Goal: Check status: Check status

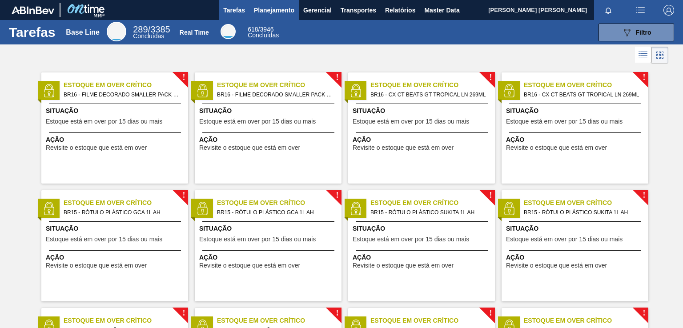
click at [290, 12] on span "Planejamento" at bounding box center [274, 10] width 40 height 11
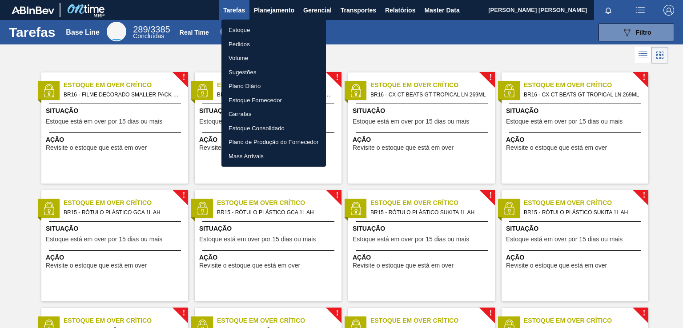
click at [247, 45] on li "Pedidos" at bounding box center [273, 44] width 104 height 14
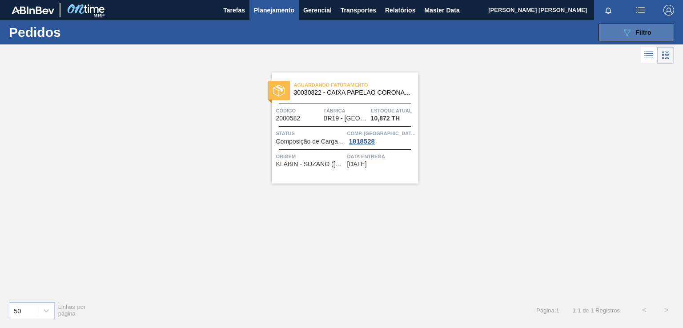
click at [631, 36] on icon "089F7B8B-B2A5-4AFE-B5C0-19BA573D28AC" at bounding box center [627, 32] width 11 height 11
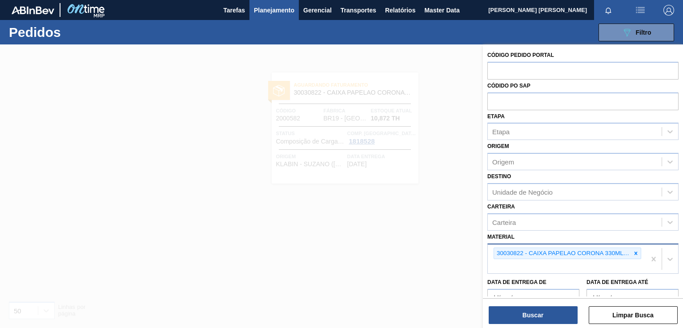
drag, startPoint x: 635, startPoint y: 251, endPoint x: 603, endPoint y: 252, distance: 31.6
click at [635, 252] on icon at bounding box center [635, 253] width 3 height 3
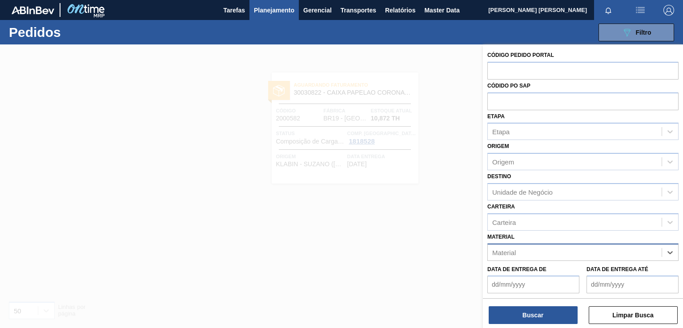
paste input "30012285"
type input "30012285"
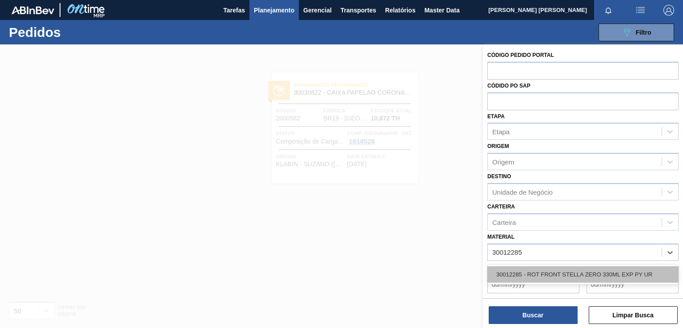
click at [550, 271] on div "30012285 - ROT FRONT STELLA ZERO 330ML EXP PY UR" at bounding box center [582, 274] width 191 height 16
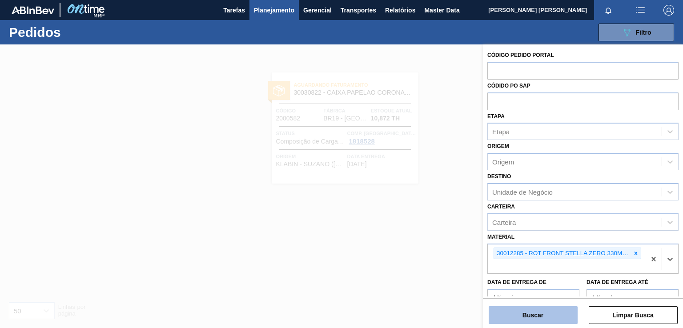
click at [526, 308] on button "Buscar" at bounding box center [533, 315] width 89 height 18
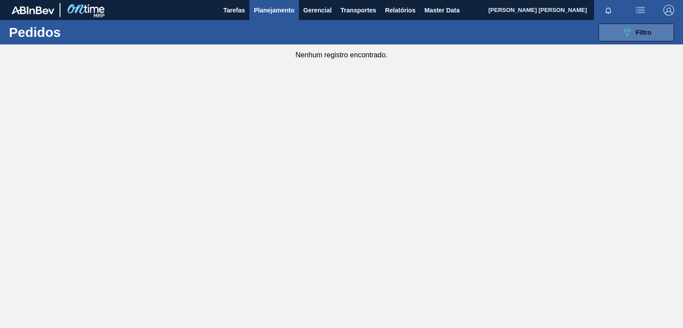
click at [655, 34] on button "089F7B8B-B2A5-4AFE-B5C0-19BA573D28AC Filtro" at bounding box center [636, 33] width 76 height 18
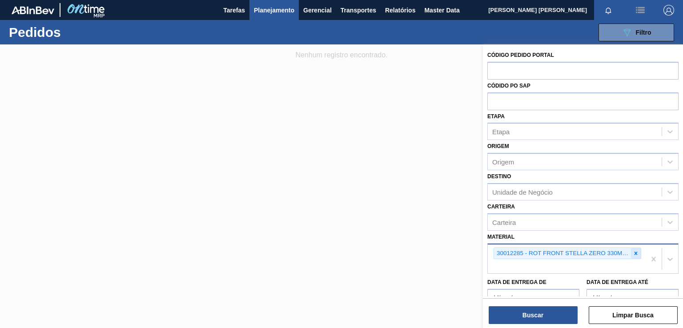
click at [634, 250] on icon at bounding box center [636, 253] width 6 height 6
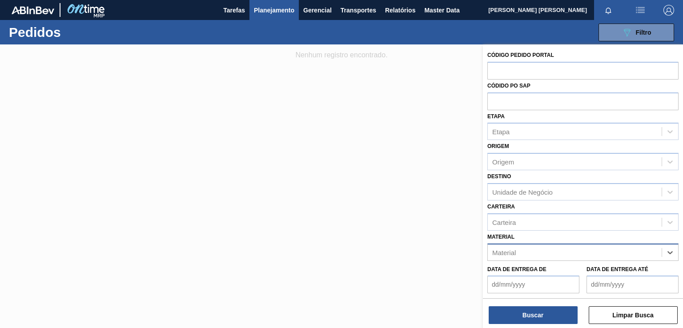
paste input "30012283"
type input "30012283"
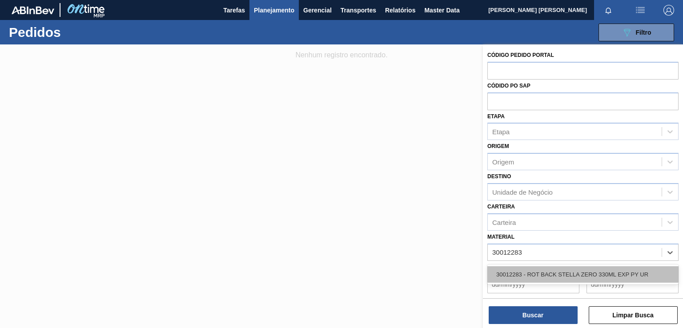
click at [561, 273] on div "30012283 - ROT BACK STELLA ZERO 330ML EXP PY UR" at bounding box center [582, 274] width 191 height 16
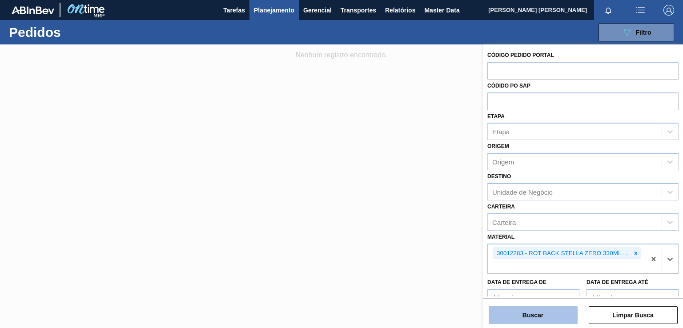
click at [525, 317] on button "Buscar" at bounding box center [533, 315] width 89 height 18
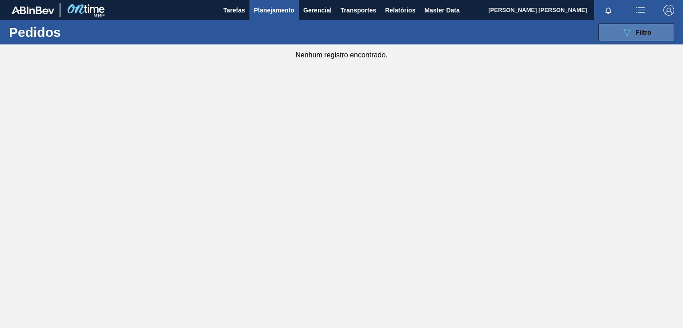
click at [618, 30] on button "089F7B8B-B2A5-4AFE-B5C0-19BA573D28AC Filtro" at bounding box center [636, 33] width 76 height 18
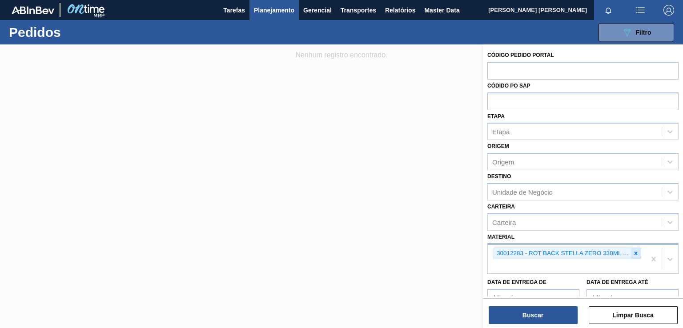
click at [634, 252] on icon at bounding box center [636, 253] width 6 height 6
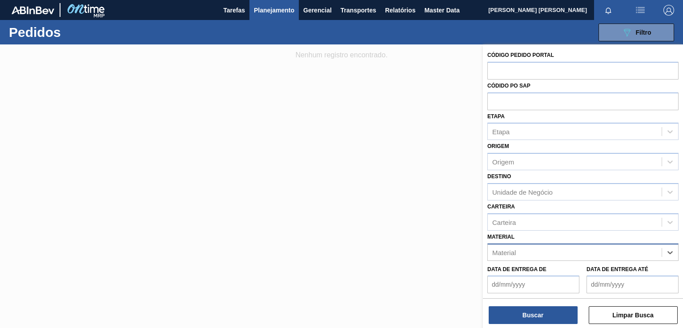
paste input "30012281"
type input "30012281"
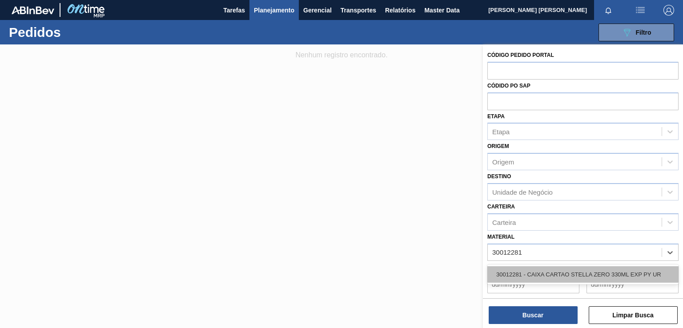
click at [576, 272] on div "30012281 - CAIXA CARTAO STELLA ZERO 330ML EXP PY UR" at bounding box center [582, 274] width 191 height 16
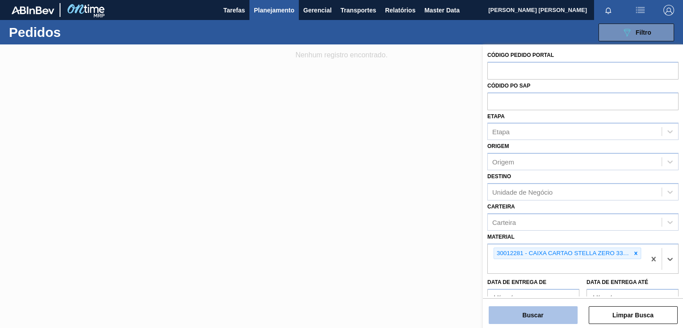
click at [530, 310] on button "Buscar" at bounding box center [533, 315] width 89 height 18
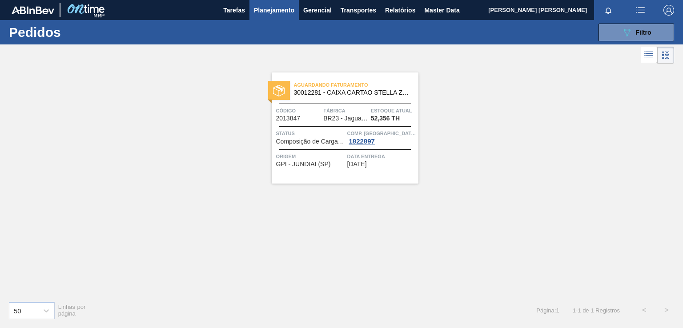
click at [404, 169] on div "Aguardando Faturamento 30012281 - CAIXA CARTAO STELLA ZERO 330ML EXP PY UR Códi…" at bounding box center [345, 127] width 147 height 111
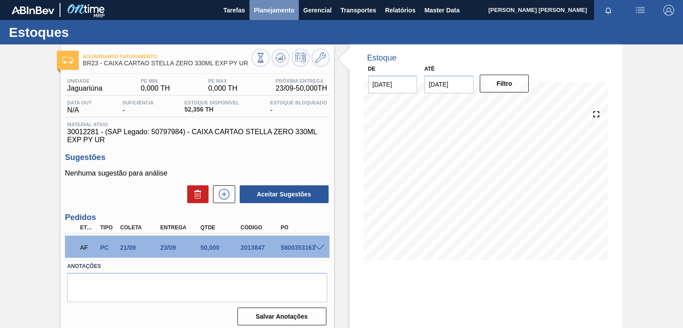
click at [283, 7] on span "Planejamento" at bounding box center [274, 10] width 40 height 11
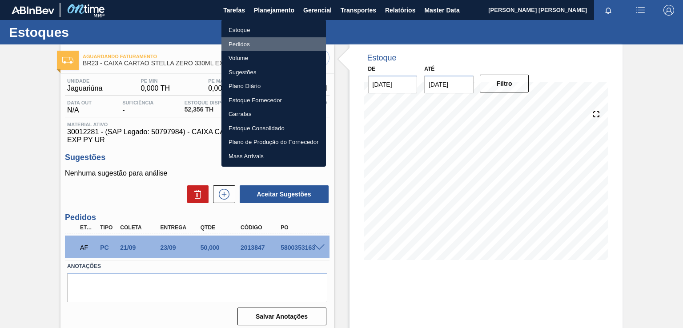
click at [248, 41] on li "Pedidos" at bounding box center [273, 44] width 104 height 14
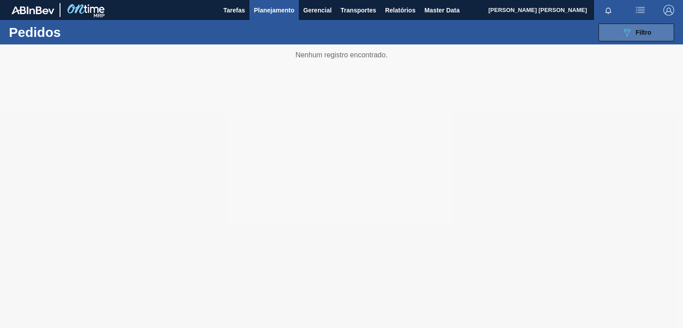
click at [614, 30] on button "089F7B8B-B2A5-4AFE-B5C0-19BA573D28AC Filtro" at bounding box center [636, 33] width 76 height 18
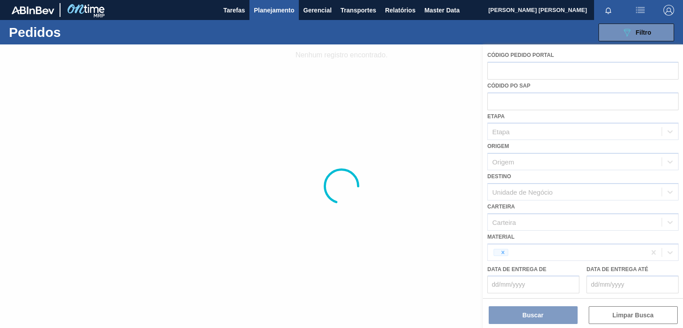
click at [532, 241] on div at bounding box center [341, 186] width 683 height 284
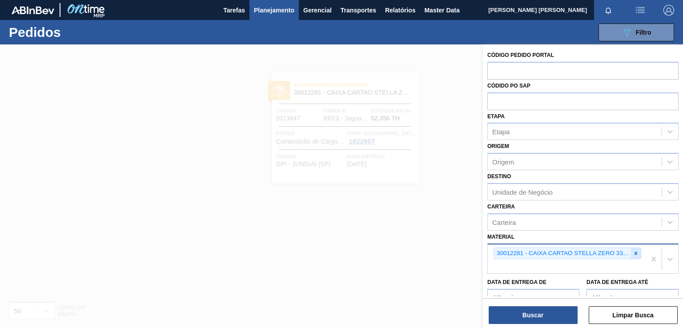
click at [635, 257] on div at bounding box center [636, 253] width 10 height 11
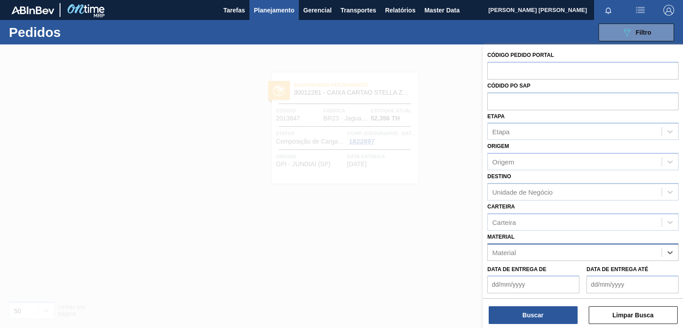
paste input "30018582"
type input "30018582"
click at [542, 278] on div "30018582 - CAIXA CARTAO STELLA 330ML C6 [GEOGRAPHIC_DATA]" at bounding box center [582, 274] width 191 height 16
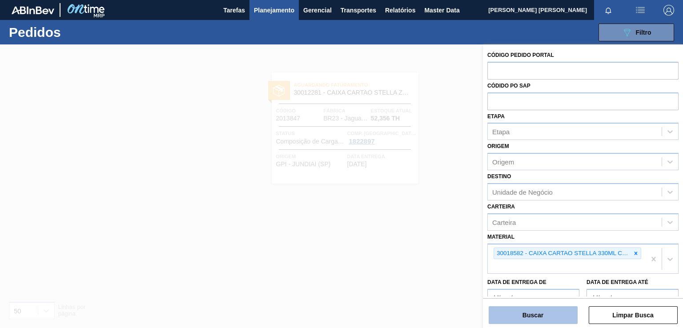
click at [532, 315] on button "Buscar" at bounding box center [533, 315] width 89 height 18
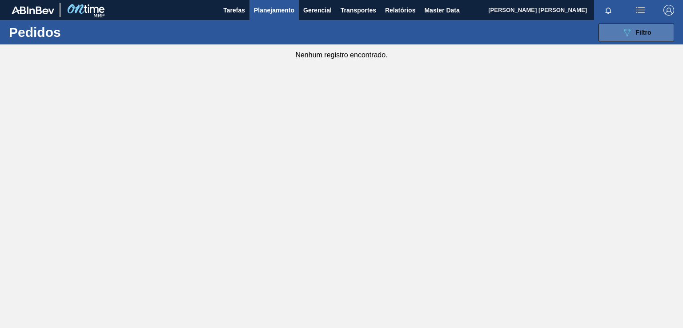
click at [631, 32] on icon "089F7B8B-B2A5-4AFE-B5C0-19BA573D28AC" at bounding box center [627, 32] width 11 height 11
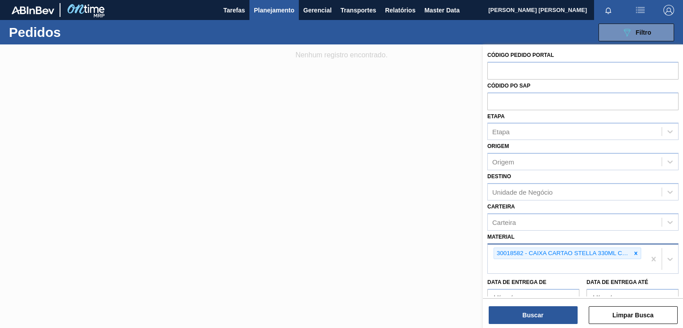
drag, startPoint x: 634, startPoint y: 253, endPoint x: 601, endPoint y: 253, distance: 32.5
click at [633, 253] on icon at bounding box center [636, 253] width 6 height 6
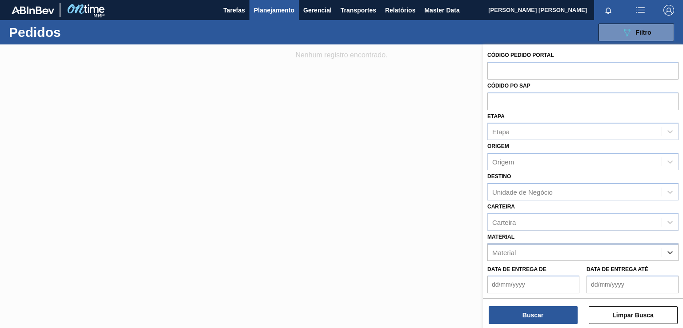
click at [601, 252] on div "Material" at bounding box center [575, 252] width 174 height 13
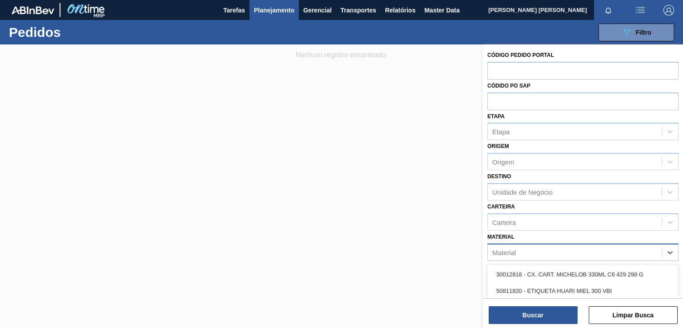
paste input "30018579"
type input "30018579"
drag, startPoint x: 570, startPoint y: 269, endPoint x: 573, endPoint y: 274, distance: 5.8
click at [569, 269] on div "30018579 - ROTULO FRONT STELLA 330ML [GEOGRAPHIC_DATA]" at bounding box center [582, 274] width 191 height 16
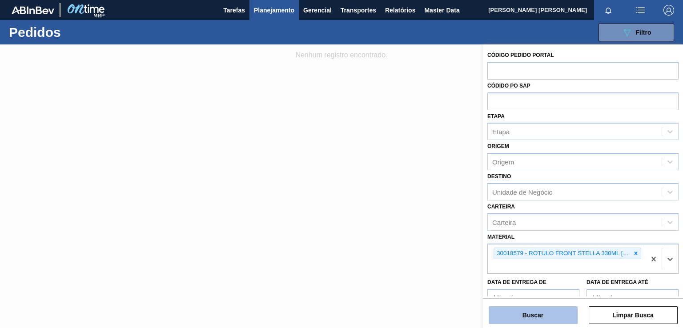
click at [549, 314] on button "Buscar" at bounding box center [533, 315] width 89 height 18
